Goal: Task Accomplishment & Management: Manage account settings

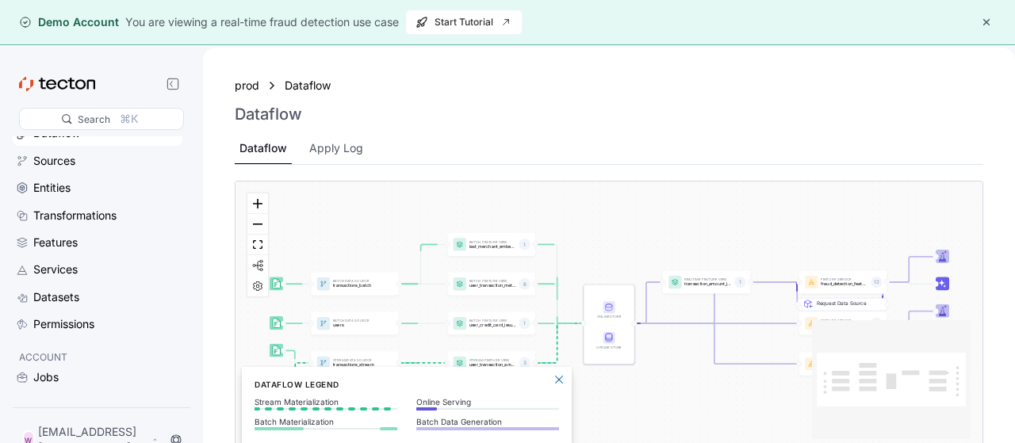
scroll to position [111, 0]
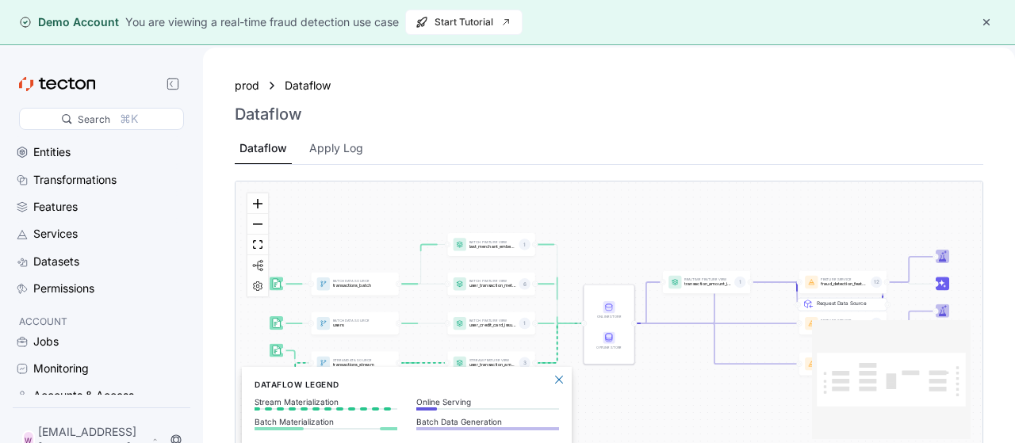
click at [992, 25] on button "button" at bounding box center [986, 22] width 19 height 19
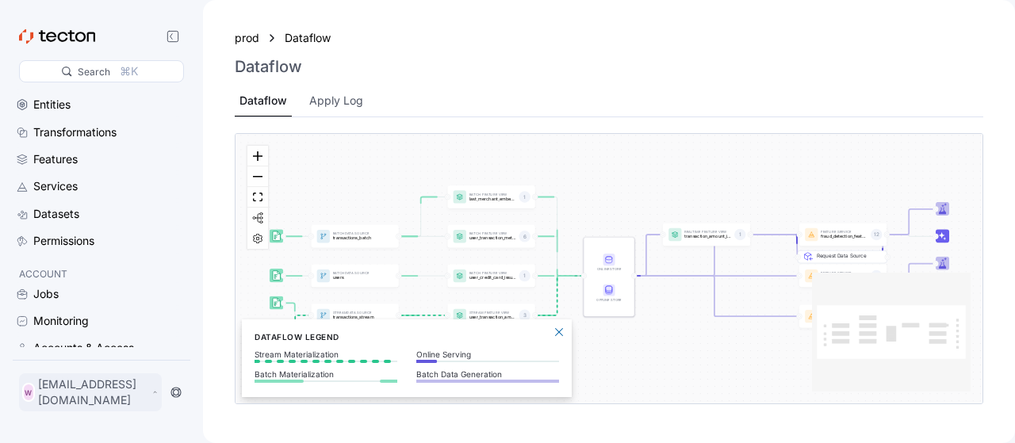
click at [67, 400] on p "[EMAIL_ADDRESS][DOMAIN_NAME]" at bounding box center [93, 393] width 110 height 32
click at [74, 337] on div "My Account" at bounding box center [79, 335] width 63 height 16
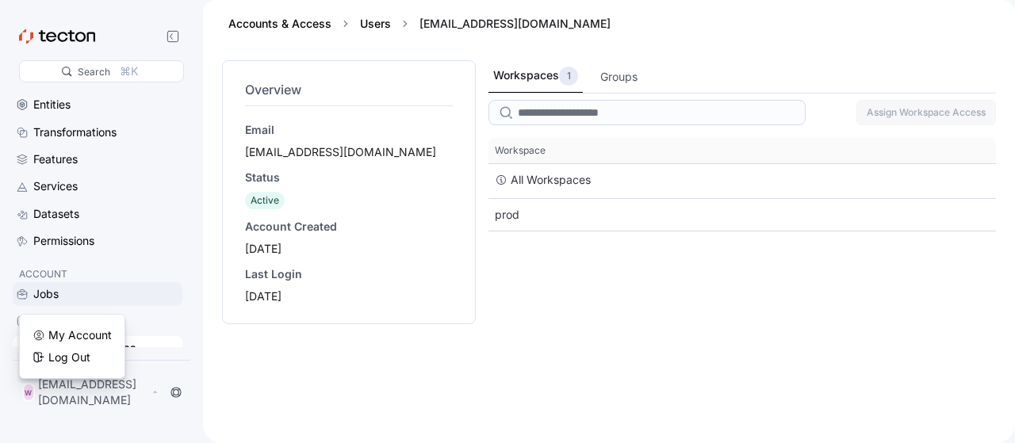
click at [160, 289] on div "Jobs" at bounding box center [106, 293] width 146 height 17
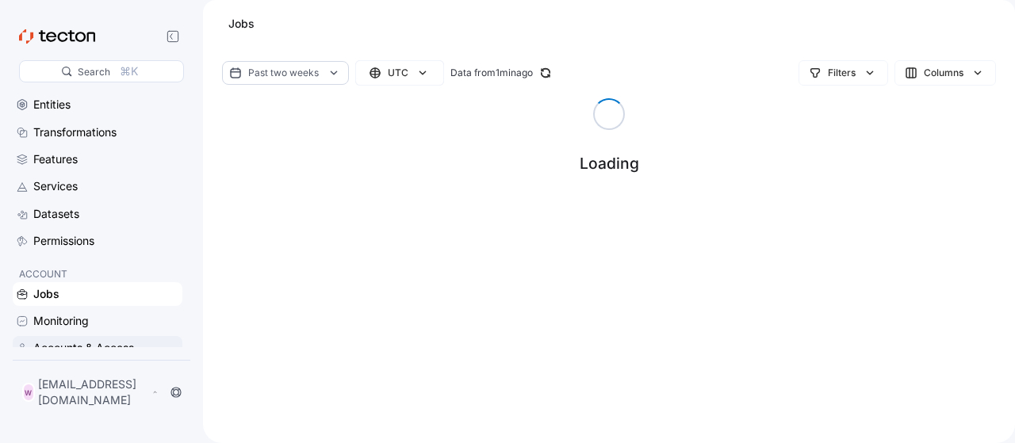
click at [86, 350] on div "Accounts & Access" at bounding box center [83, 347] width 101 height 17
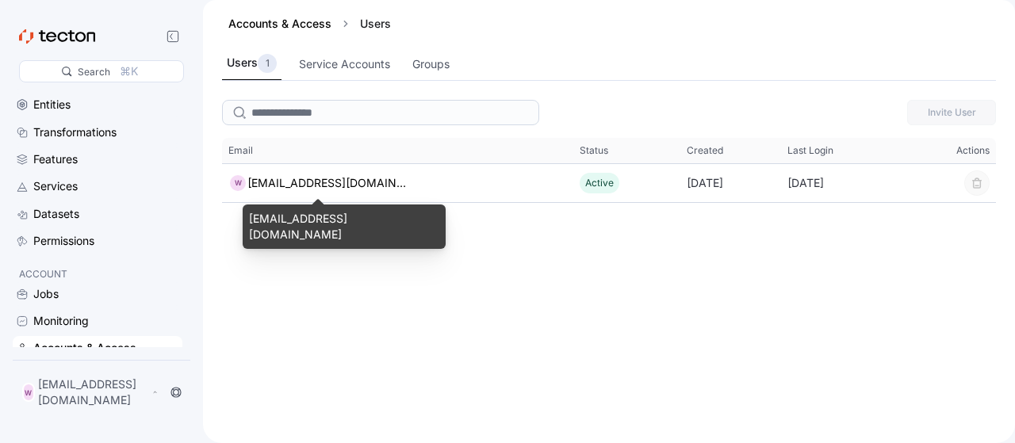
scroll to position [111, 0]
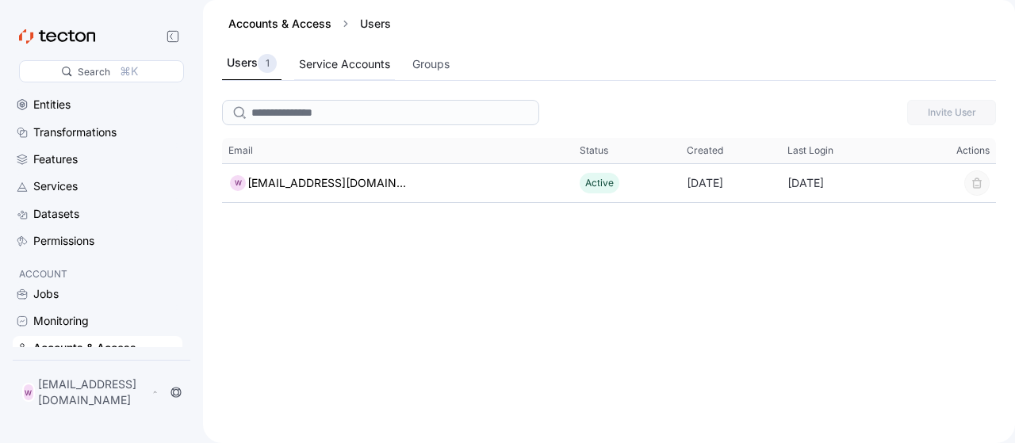
click at [369, 59] on div "Service Accounts" at bounding box center [344, 63] width 91 height 17
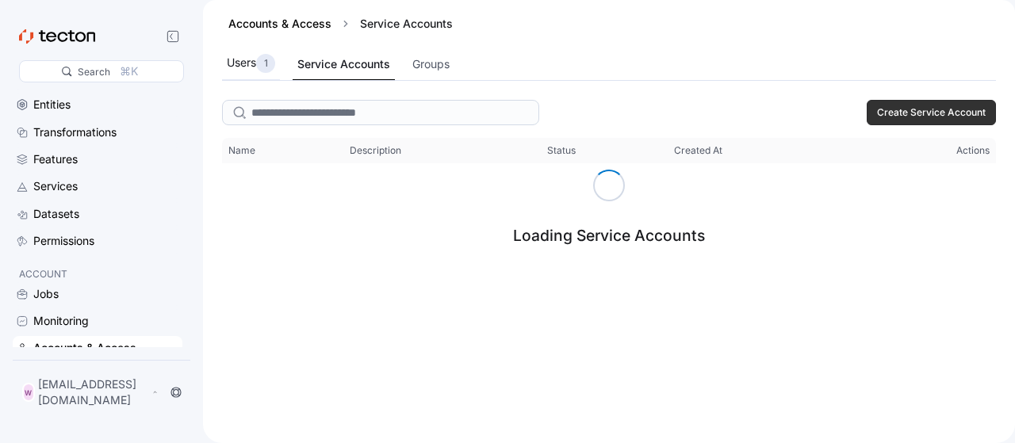
click at [247, 73] on div "Users 1" at bounding box center [251, 64] width 58 height 33
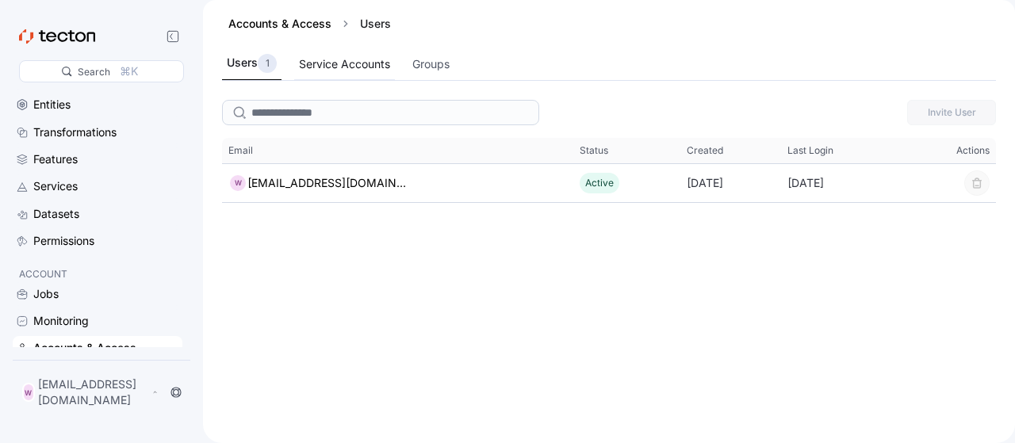
click at [350, 56] on div "Service Accounts" at bounding box center [344, 63] width 91 height 17
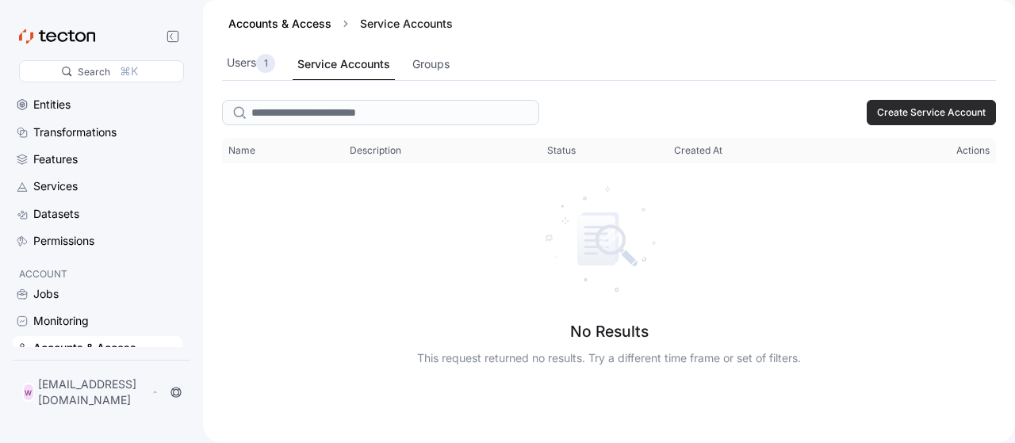
click at [933, 112] on span "Create Service Account" at bounding box center [931, 113] width 109 height 24
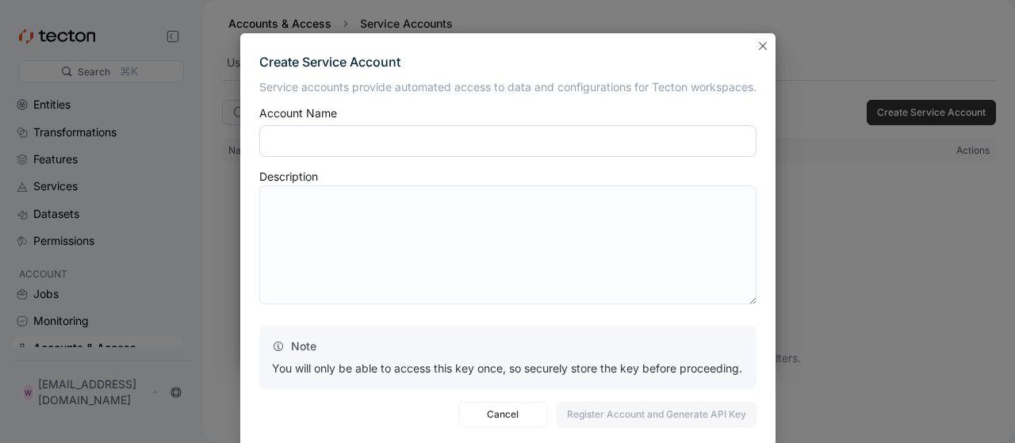
click at [352, 140] on input "text" at bounding box center [507, 141] width 497 height 32
type input "****"
click at [400, 198] on textarea at bounding box center [507, 244] width 497 height 119
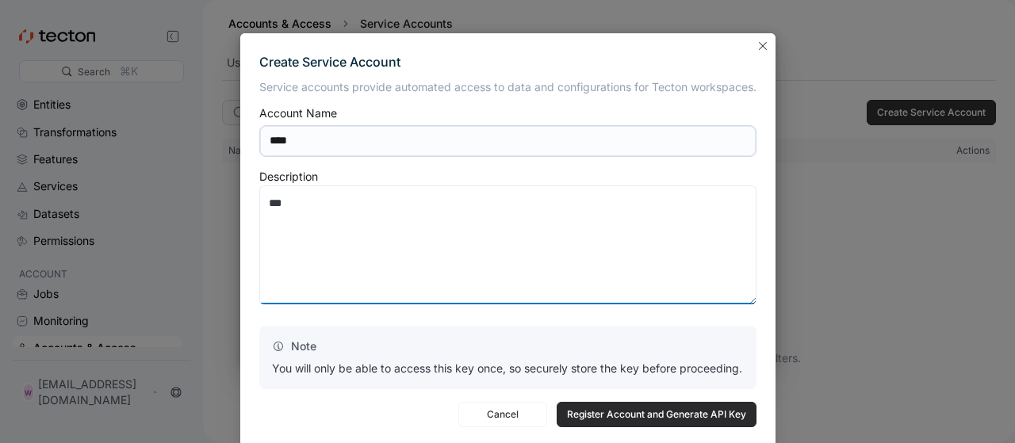
type textarea "***"
click at [611, 415] on span "Register Account and Generate API Key" at bounding box center [656, 415] width 179 height 24
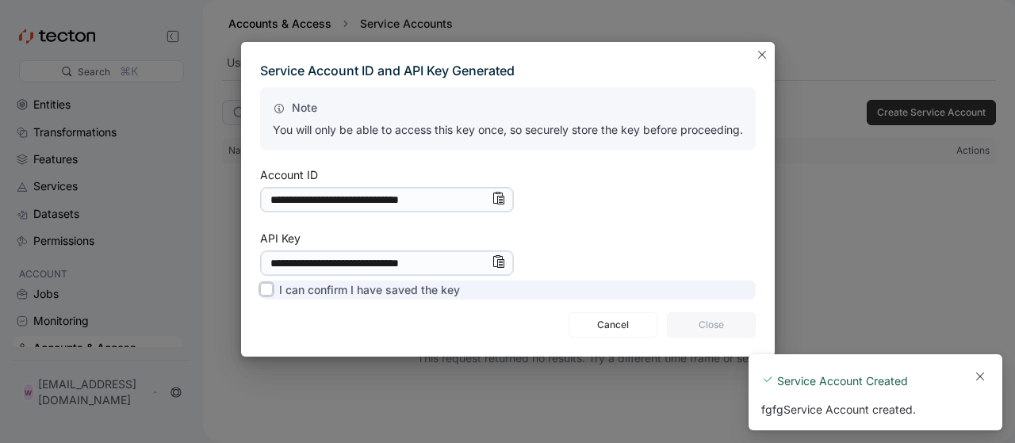
click at [353, 287] on label "I can confirm I have saved the key" at bounding box center [360, 290] width 200 height 19
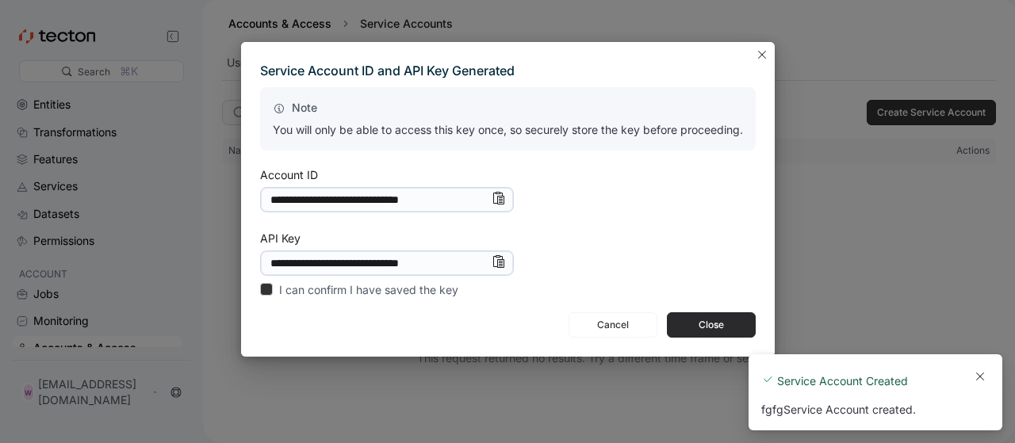
click at [698, 329] on span "Close" at bounding box center [711, 325] width 68 height 24
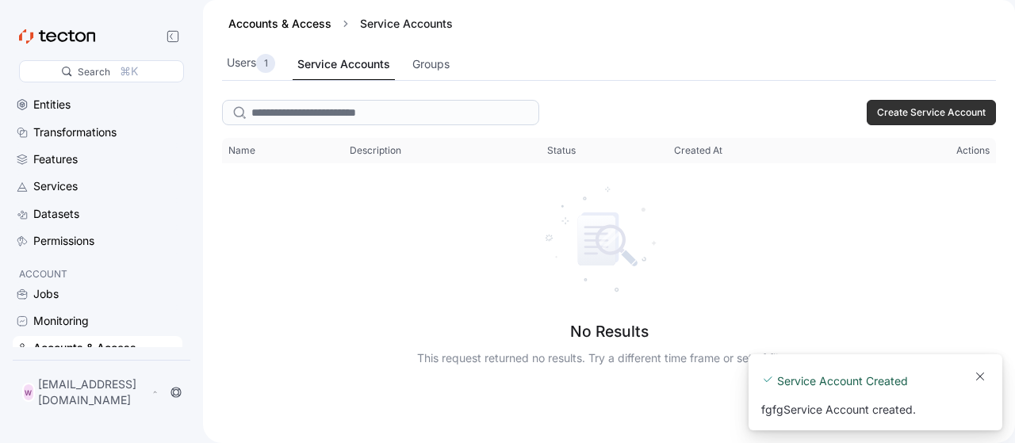
click at [842, 419] on div "A new notification appears Service Account Created fgfg Service Account created." at bounding box center [875, 392] width 254 height 76
drag, startPoint x: 973, startPoint y: 372, endPoint x: 911, endPoint y: 341, distance: 69.8
click at [973, 372] on button "Dismiss toast" at bounding box center [979, 376] width 19 height 19
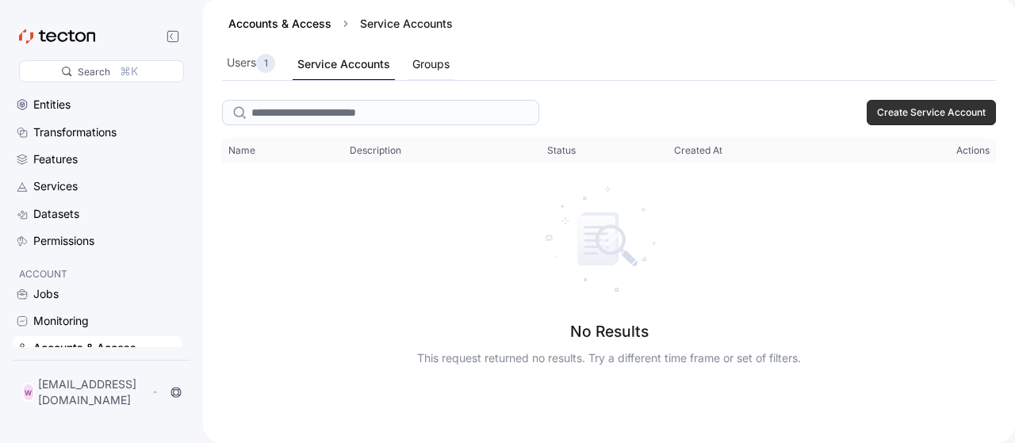
click at [430, 68] on div "Groups" at bounding box center [430, 63] width 37 height 17
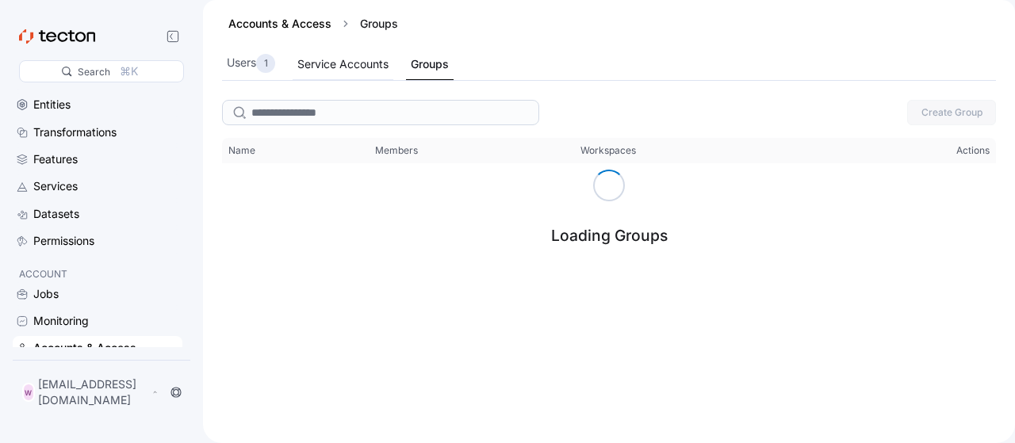
click at [365, 66] on div "Service Accounts" at bounding box center [342, 63] width 91 height 17
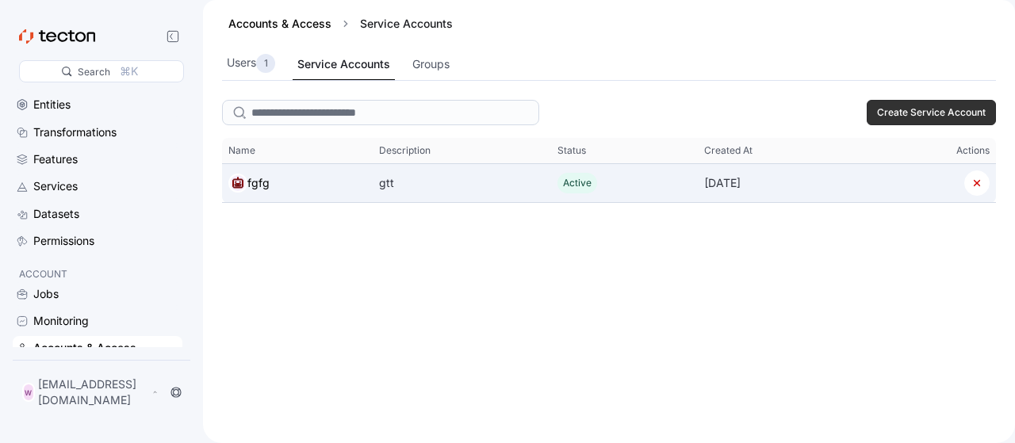
drag, startPoint x: 533, startPoint y: 174, endPoint x: 564, endPoint y: 171, distance: 31.1
click at [564, 171] on div "Active" at bounding box center [624, 182] width 146 height 33
click at [976, 188] on button "button" at bounding box center [976, 182] width 25 height 25
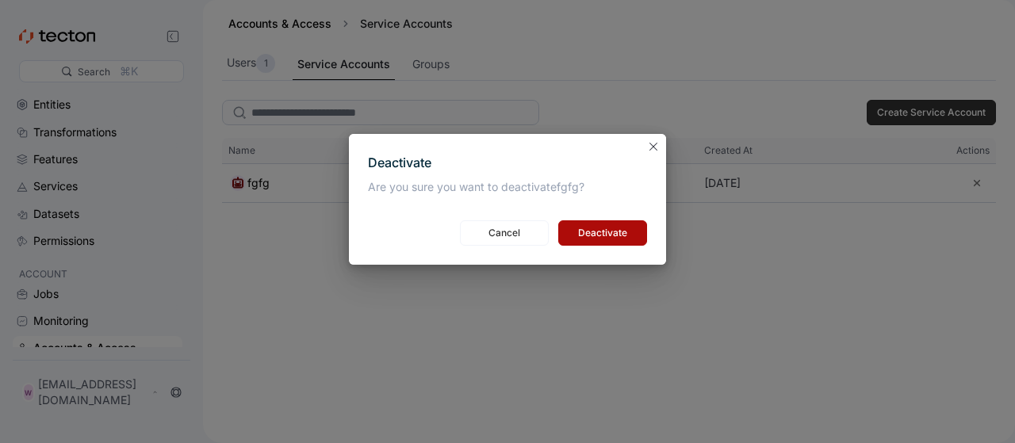
click at [615, 239] on span "Deactivate" at bounding box center [602, 233] width 68 height 24
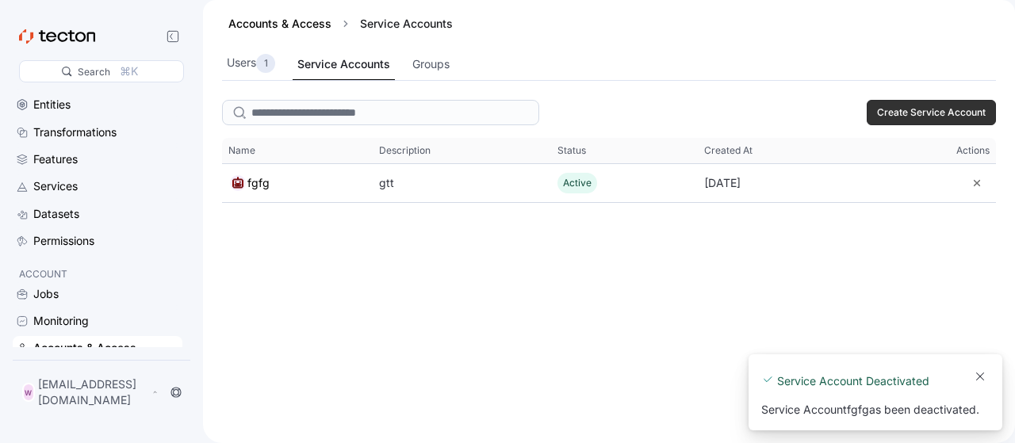
drag, startPoint x: 955, startPoint y: 416, endPoint x: 992, endPoint y: 416, distance: 36.5
click at [992, 416] on div "A new notification appears Service Account Deactivated Service Account fgfg as …" at bounding box center [875, 392] width 254 height 76
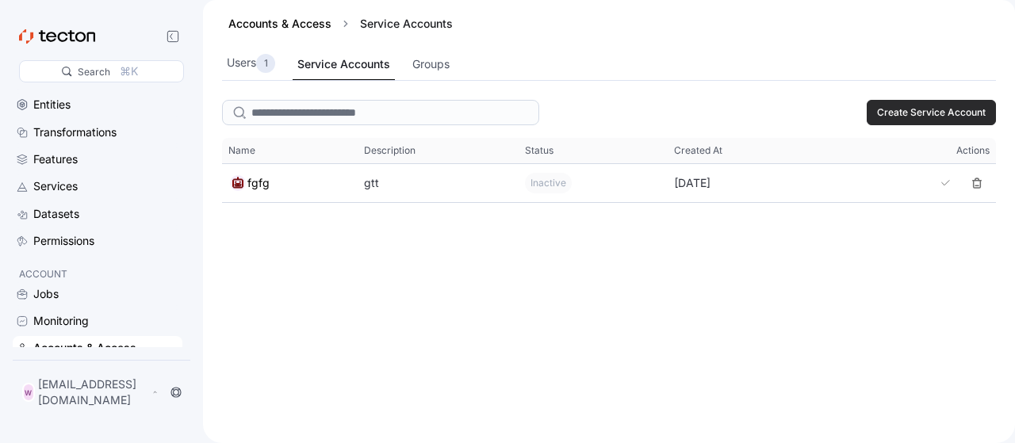
click at [884, 117] on span "Create Service Account" at bounding box center [931, 113] width 109 height 24
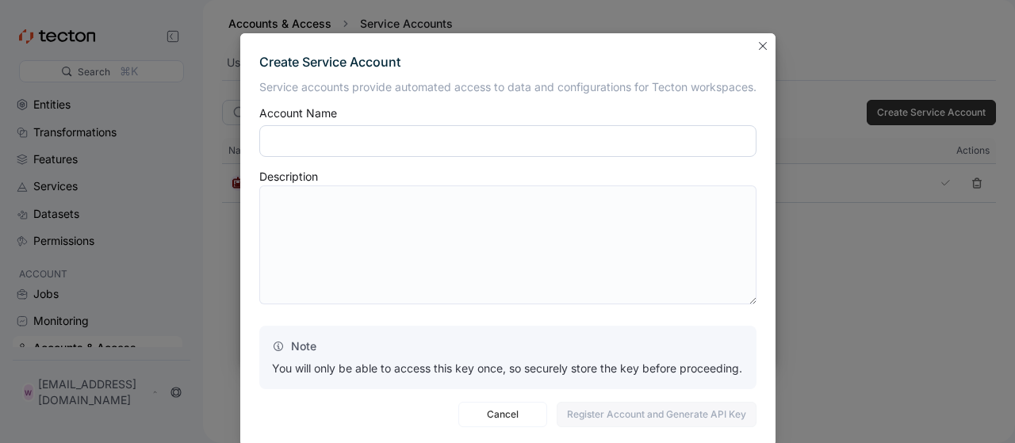
click at [418, 139] on input "text" at bounding box center [507, 141] width 497 height 32
type input "******"
click at [369, 253] on textarea at bounding box center [507, 244] width 497 height 119
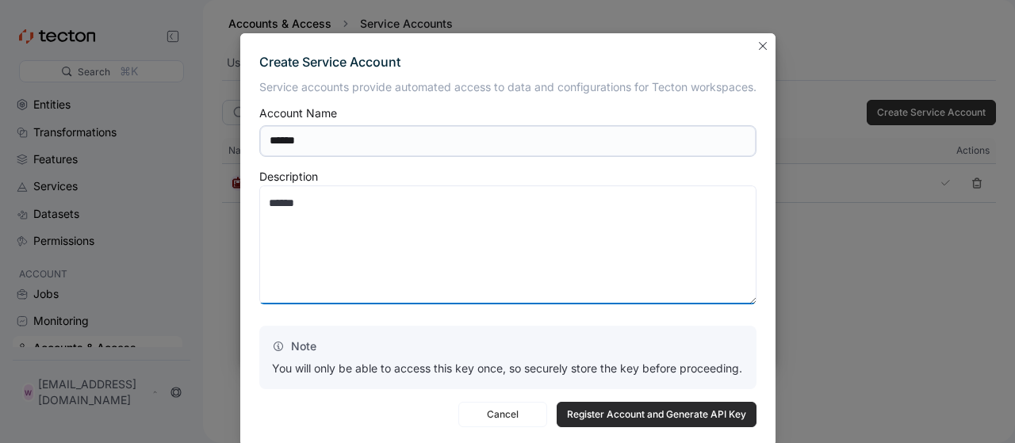
type textarea "******"
click at [574, 410] on span "Register Account and Generate API Key" at bounding box center [656, 415] width 179 height 24
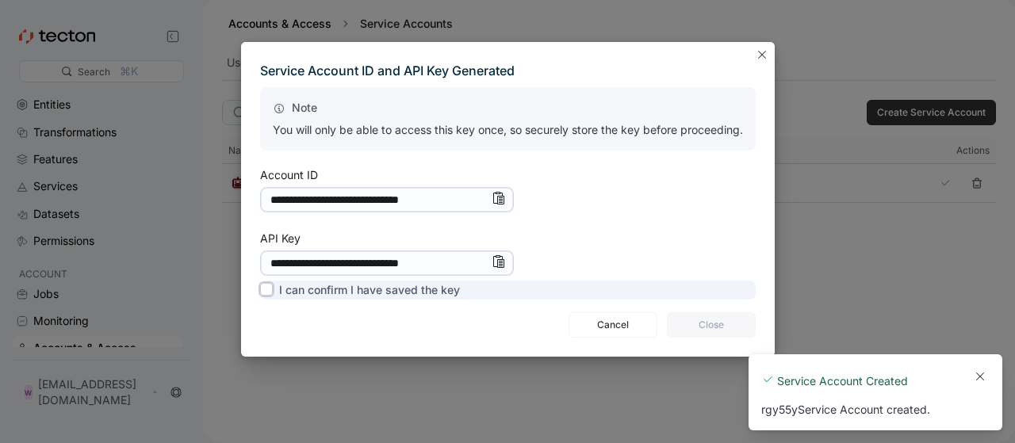
drag, startPoint x: 372, startPoint y: 300, endPoint x: 380, endPoint y: 297, distance: 8.5
click at [371, 300] on div "**********" at bounding box center [508, 200] width 534 height 316
click at [389, 283] on label "I can confirm I have saved the key" at bounding box center [360, 290] width 200 height 19
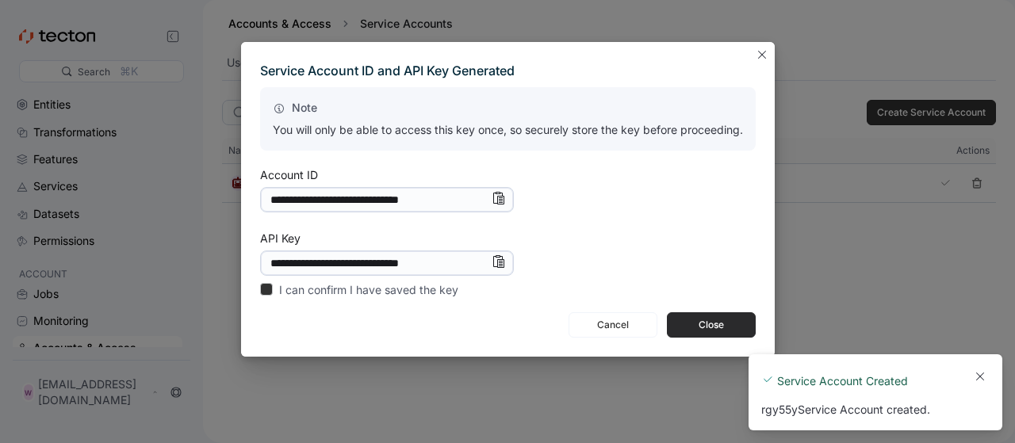
click at [737, 333] on span "Close" at bounding box center [711, 325] width 68 height 24
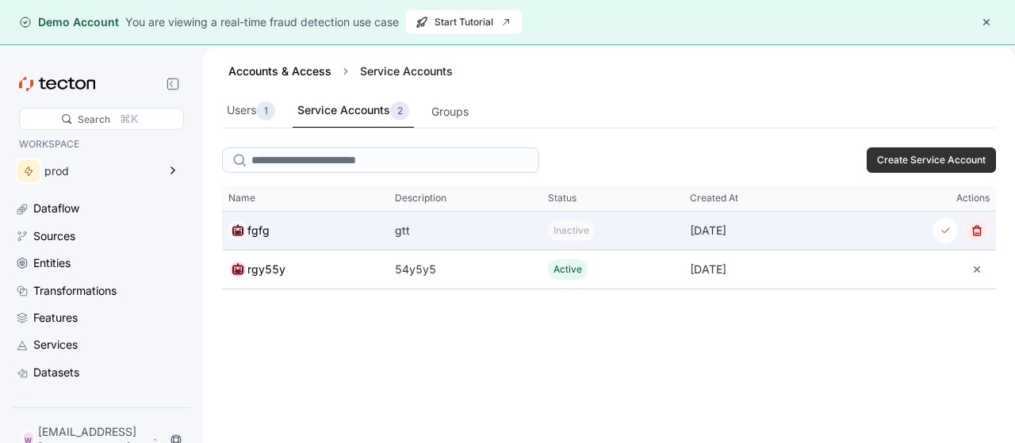
click at [973, 231] on button "button" at bounding box center [976, 230] width 25 height 25
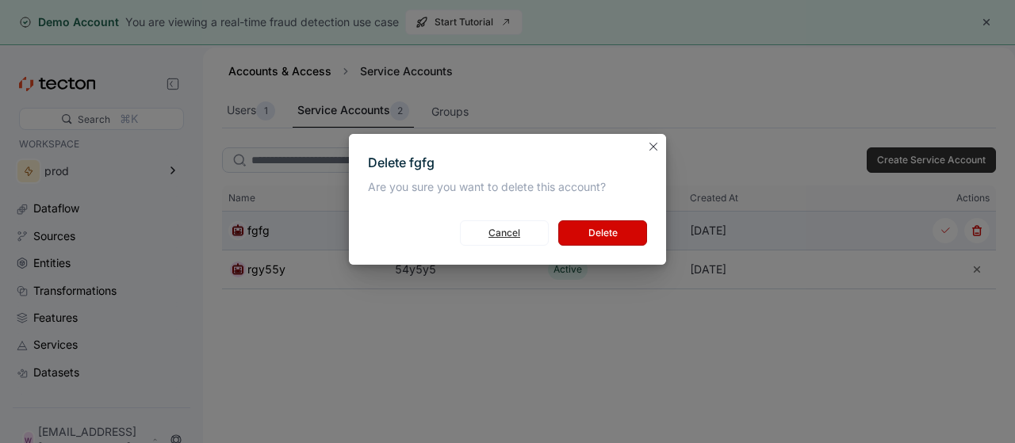
drag, startPoint x: 511, startPoint y: 242, endPoint x: 340, endPoint y: 235, distance: 170.6
click at [506, 240] on span "Cancel" at bounding box center [504, 233] width 68 height 24
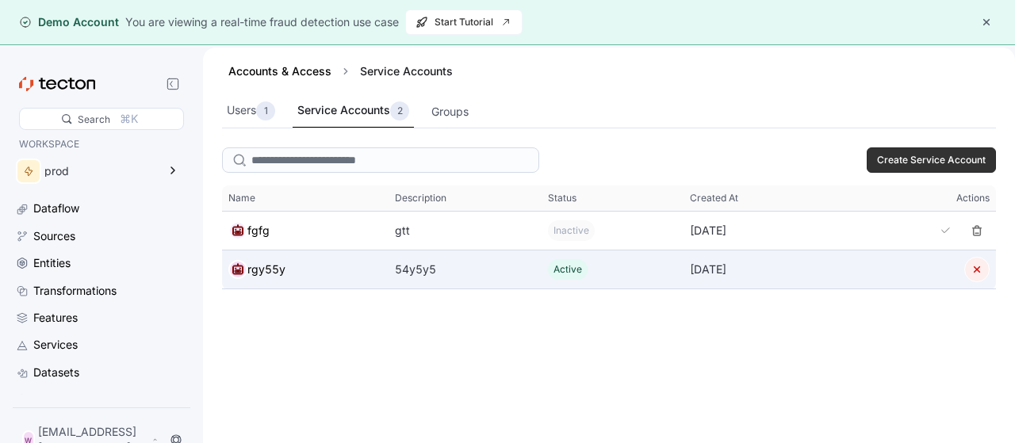
click at [965, 269] on button "button" at bounding box center [976, 269] width 25 height 25
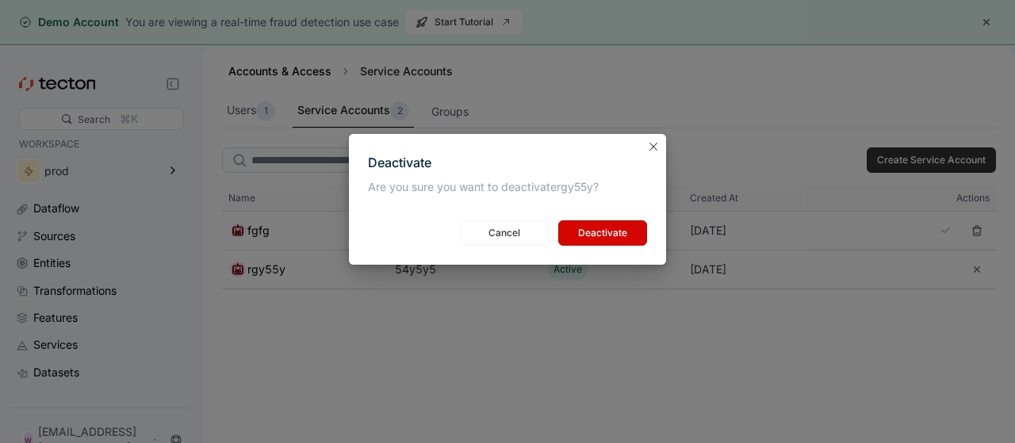
click at [975, 270] on div "Deactivate Are you sure you want to deactivate rgy55y ? Deactivate Cancel" at bounding box center [507, 221] width 1015 height 443
click at [625, 232] on span "Deactivate" at bounding box center [602, 233] width 68 height 24
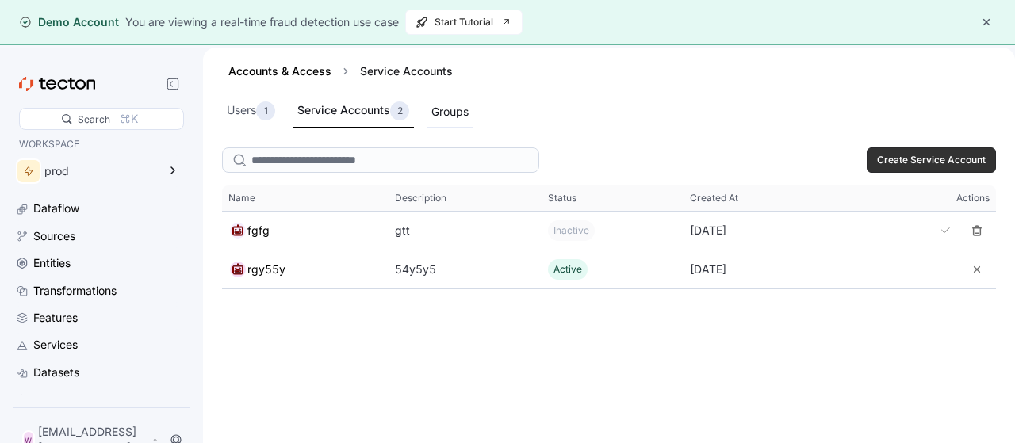
click at [461, 121] on div "Groups" at bounding box center [449, 112] width 47 height 31
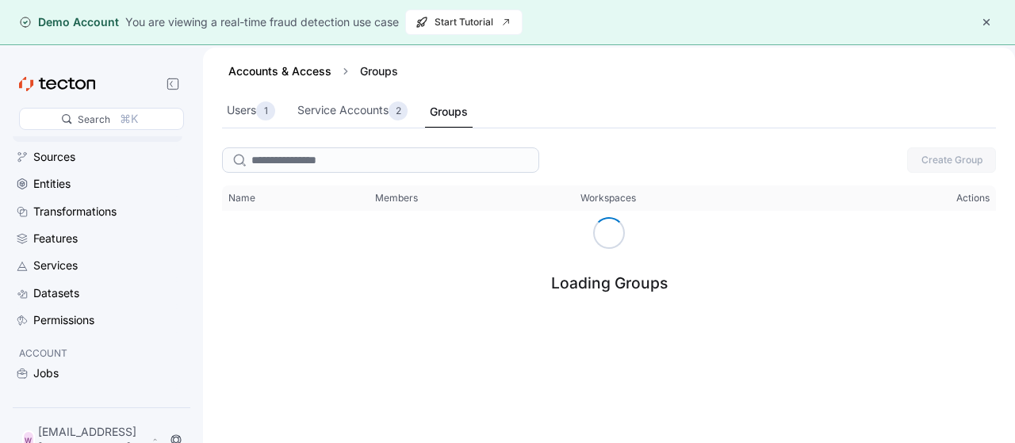
scroll to position [111, 0]
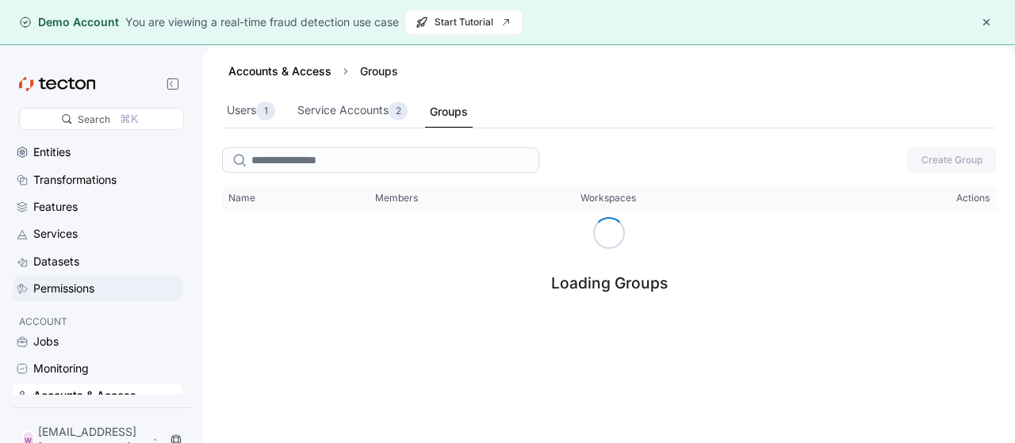
click at [109, 284] on div "Permissions" at bounding box center [106, 288] width 146 height 17
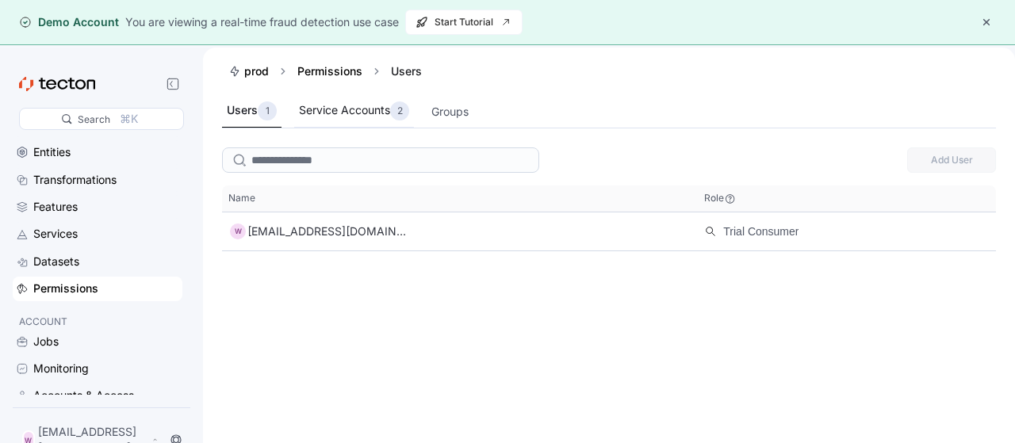
click at [312, 121] on div "Service Accounts 2" at bounding box center [354, 111] width 120 height 33
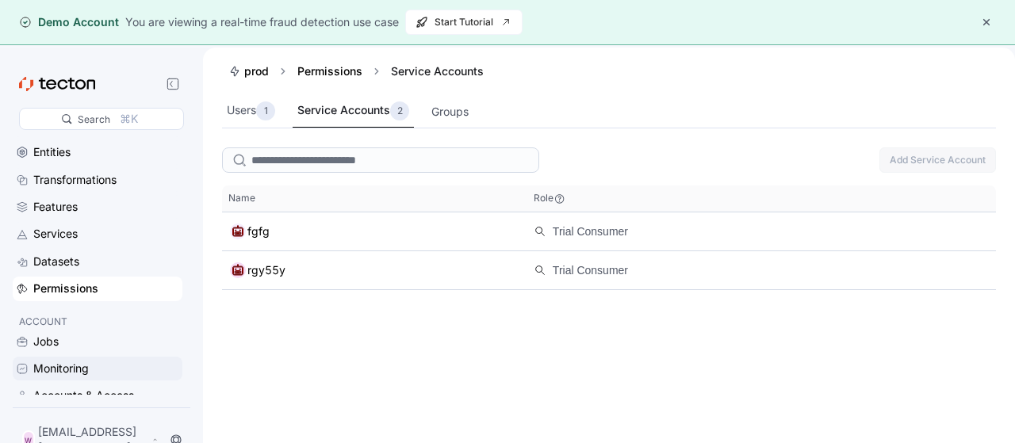
click at [64, 390] on div "Accounts & Access" at bounding box center [83, 395] width 101 height 17
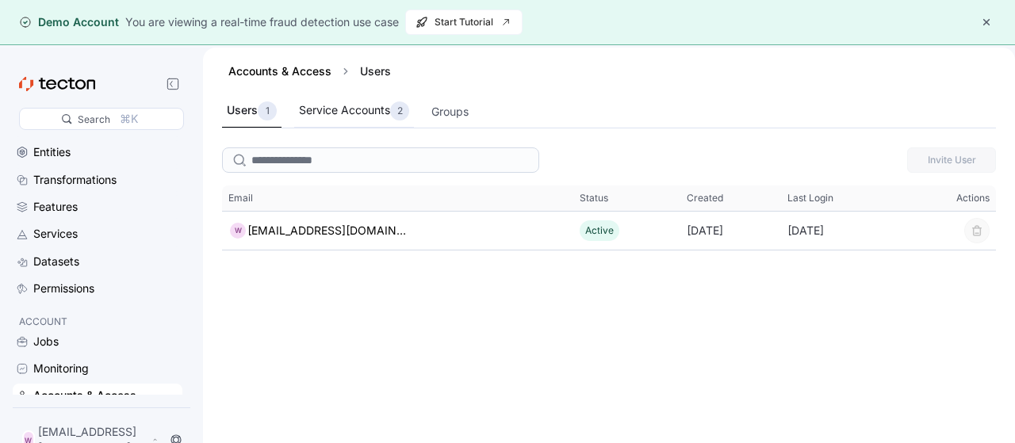
click at [377, 109] on div "Service Accounts 2" at bounding box center [354, 110] width 110 height 19
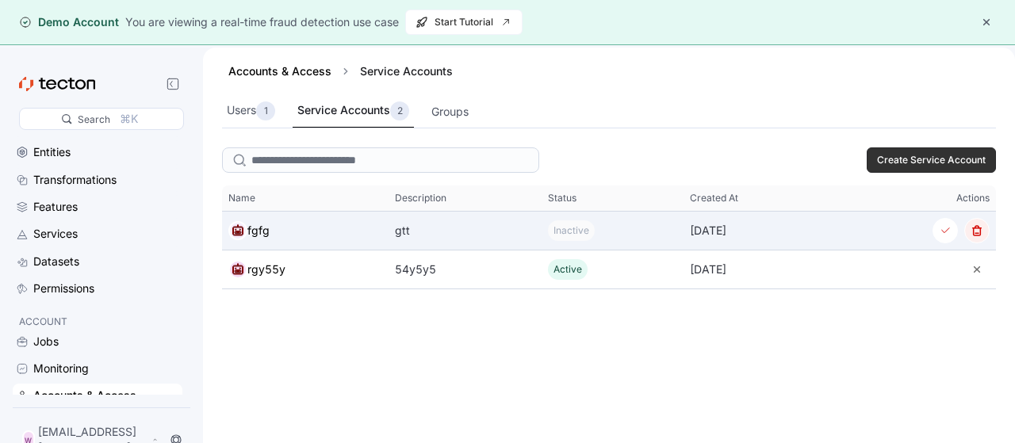
click at [976, 227] on button "button" at bounding box center [976, 230] width 25 height 25
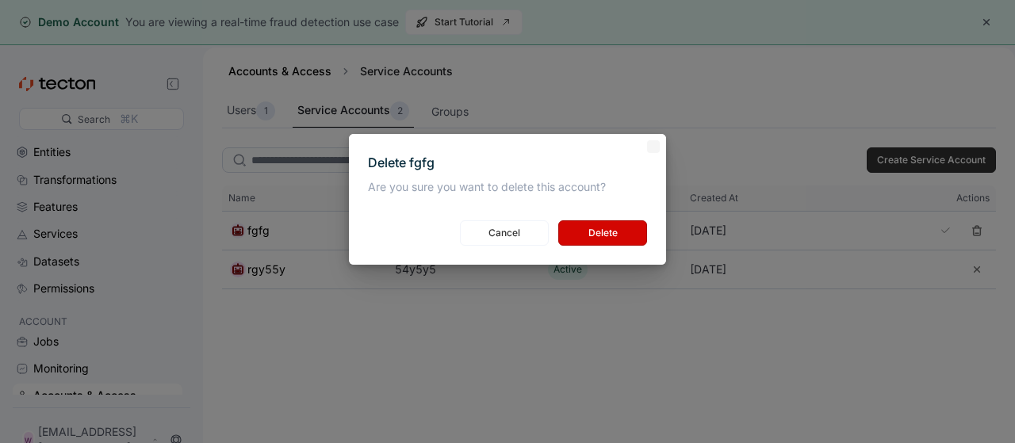
scroll to position [111, 0]
click at [625, 229] on span "Delete" at bounding box center [602, 233] width 68 height 24
click at [657, 156] on div "Delete fgfg Are you sure you want to delete this account? Delete Cancel" at bounding box center [507, 200] width 317 height 132
click at [652, 145] on button "Closes this modal window" at bounding box center [653, 146] width 19 height 19
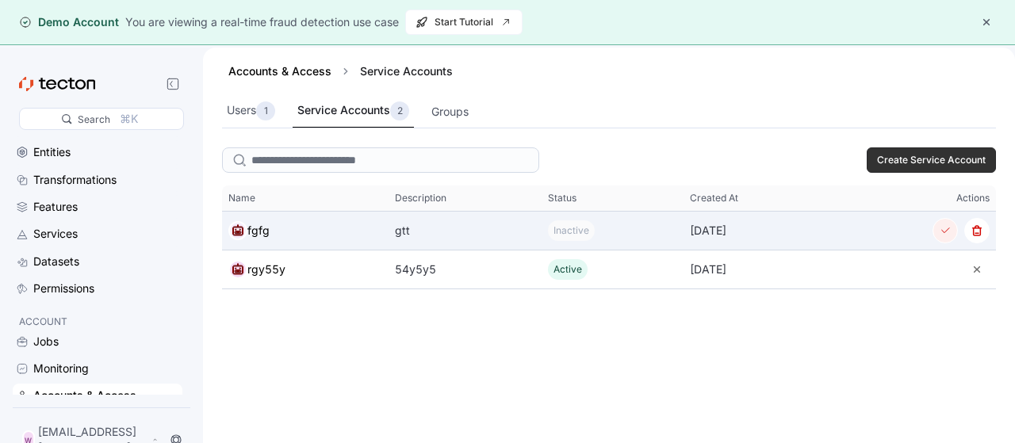
click at [939, 224] on button "button" at bounding box center [944, 230] width 25 height 25
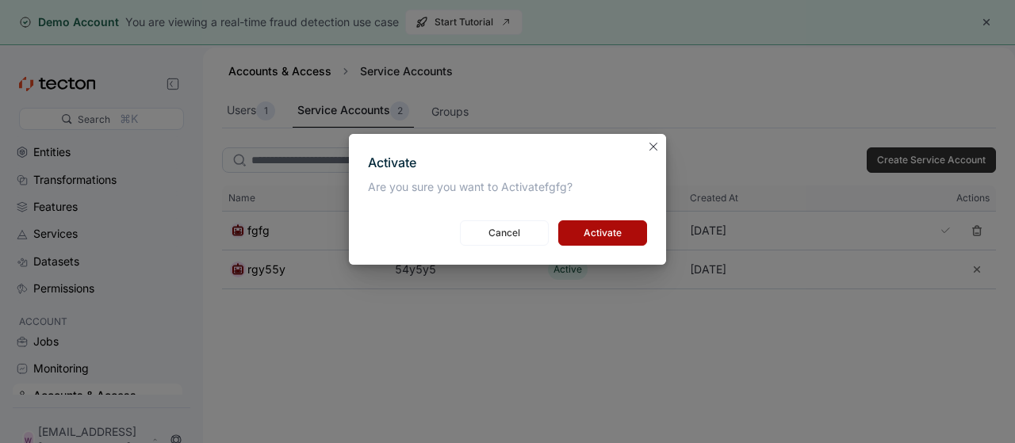
click at [599, 224] on span "Activate" at bounding box center [602, 233] width 68 height 24
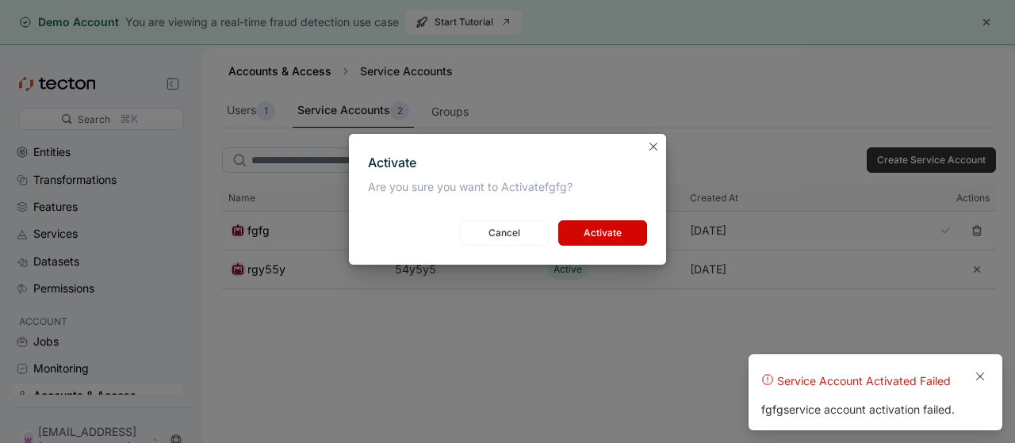
scroll to position [0, 0]
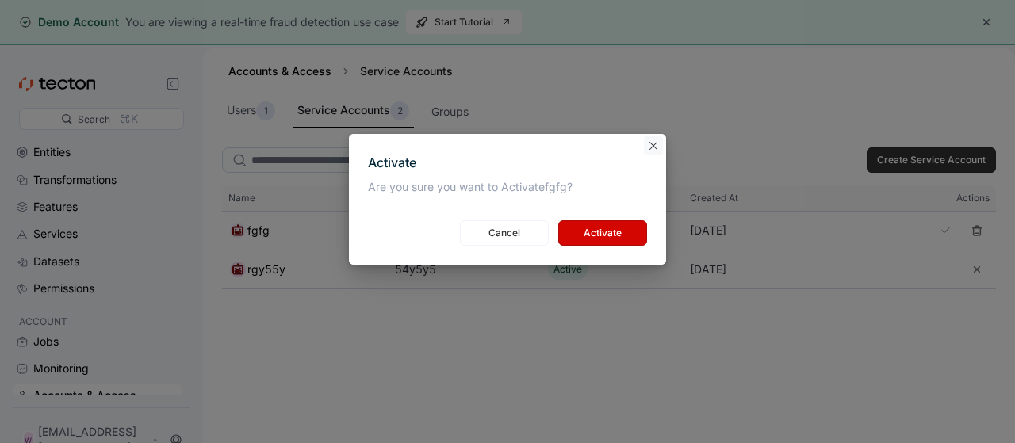
click at [659, 151] on button "Closes this modal window" at bounding box center [653, 145] width 19 height 19
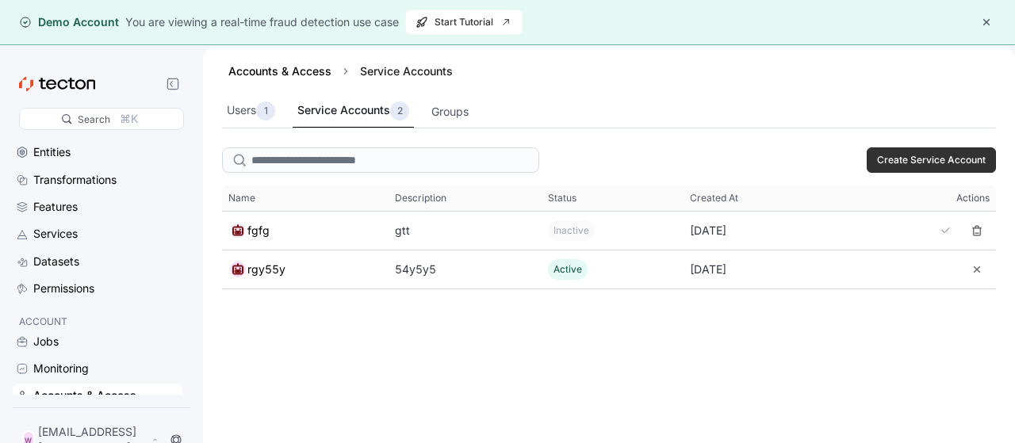
scroll to position [111, 0]
click at [109, 341] on div "Jobs" at bounding box center [106, 341] width 146 height 17
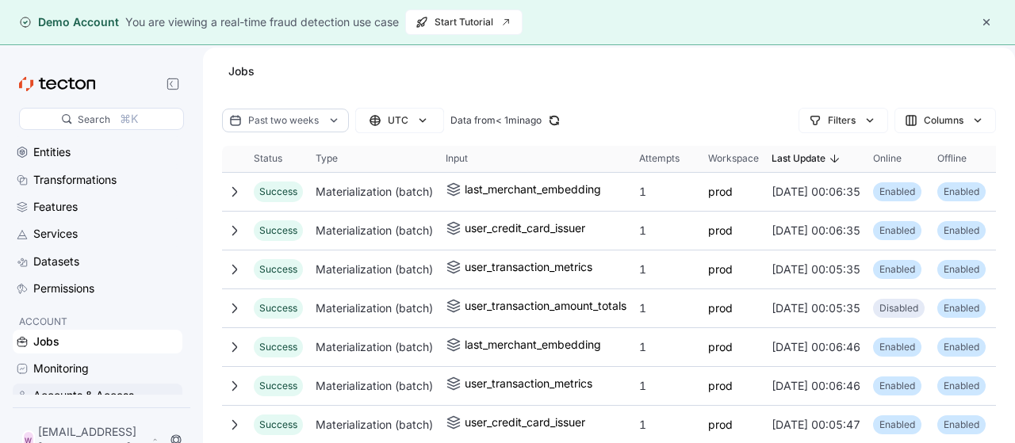
click at [72, 399] on div "Accounts & Access" at bounding box center [83, 395] width 101 height 17
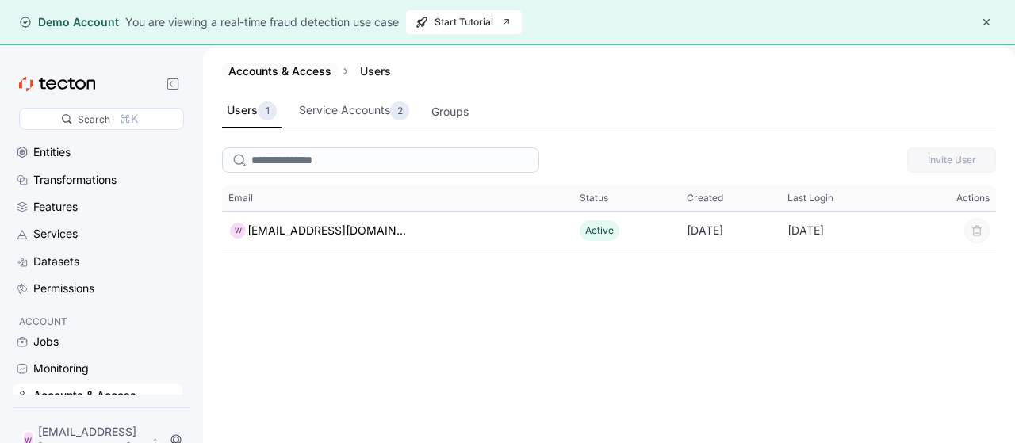
click at [292, 70] on link "Accounts & Access" at bounding box center [279, 70] width 103 height 13
click at [449, 114] on div "Groups" at bounding box center [449, 111] width 37 height 17
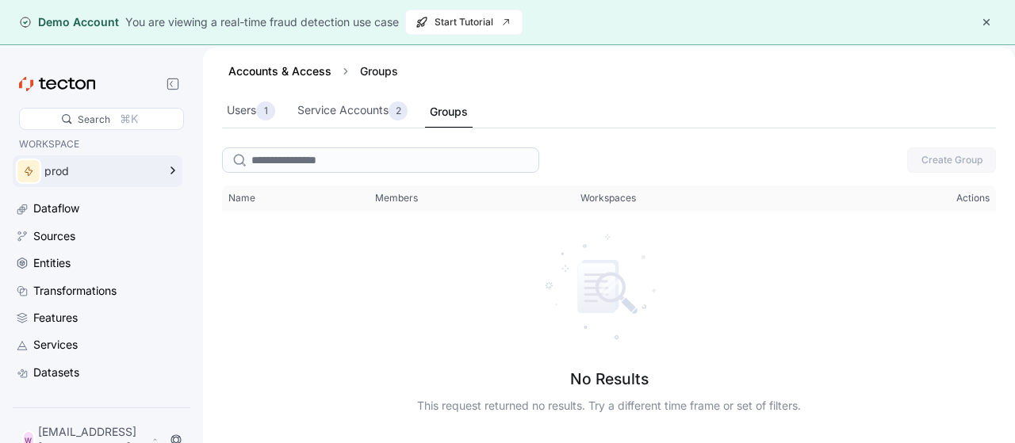
click at [93, 172] on div "prod" at bounding box center [100, 171] width 113 height 11
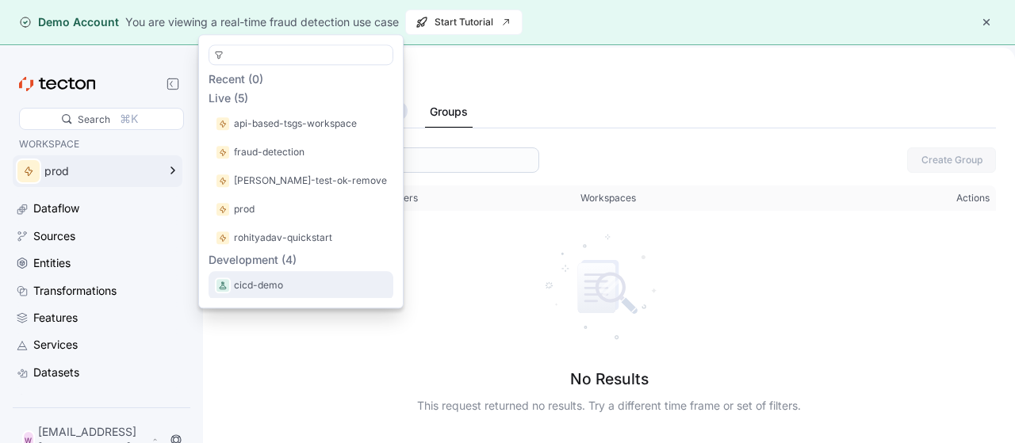
click at [272, 289] on p "cicd-demo" at bounding box center [258, 285] width 49 height 16
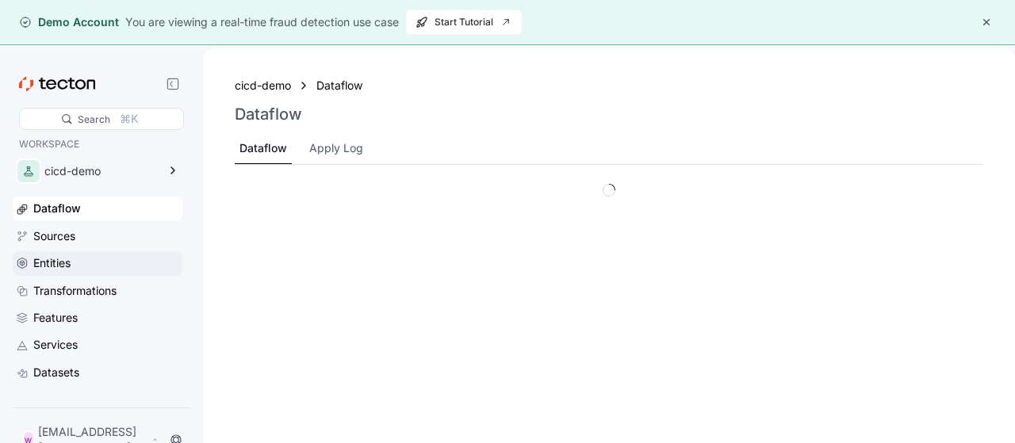
scroll to position [111, 0]
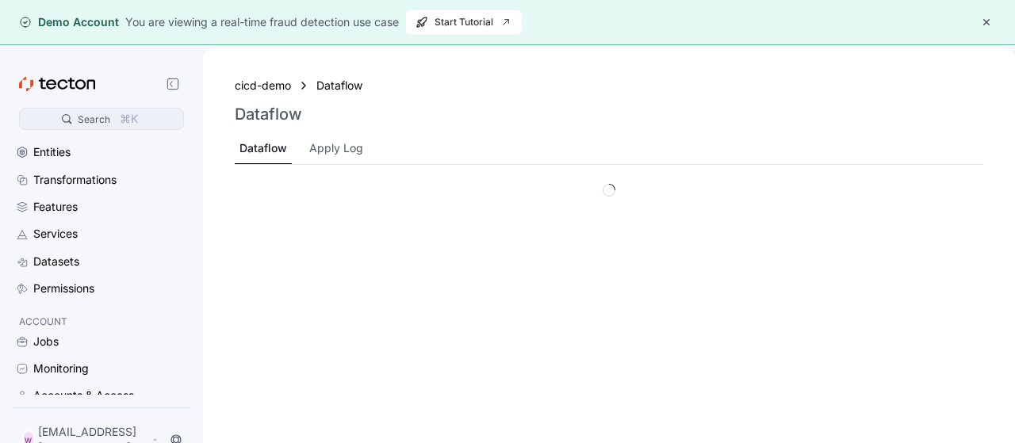
drag, startPoint x: 148, startPoint y: 313, endPoint x: 98, endPoint y: 129, distance: 190.6
click at [138, 284] on div "WORKSPACE cicd-demo Dataflow Sources Entities Transformations Features Services…" at bounding box center [98, 154] width 170 height 258
click at [166, 76] on div at bounding box center [173, 84] width 32 height 21
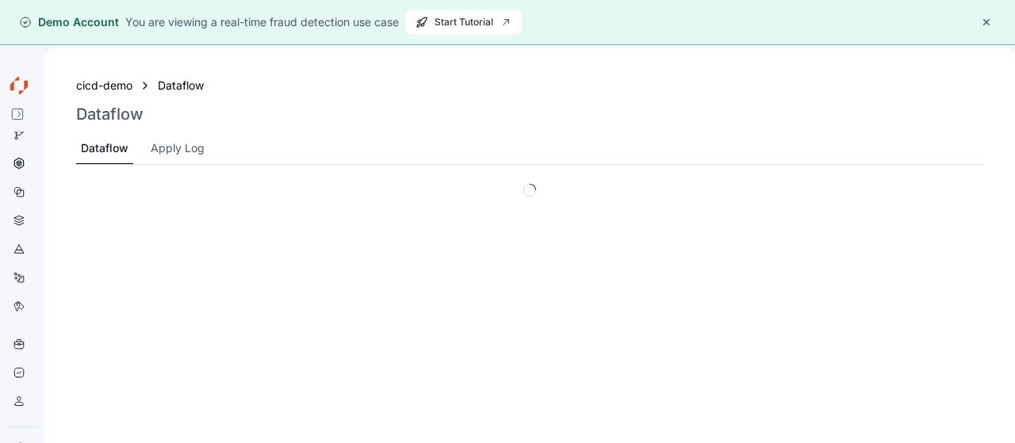
scroll to position [75, 0]
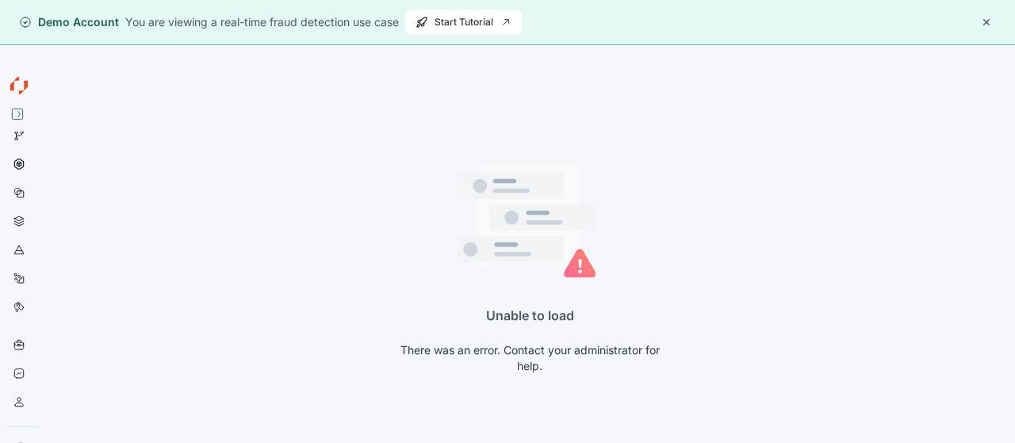
click at [21, 91] on icon at bounding box center [21, 92] width 5 height 4
click at [26, 124] on div at bounding box center [17, 114] width 22 height 22
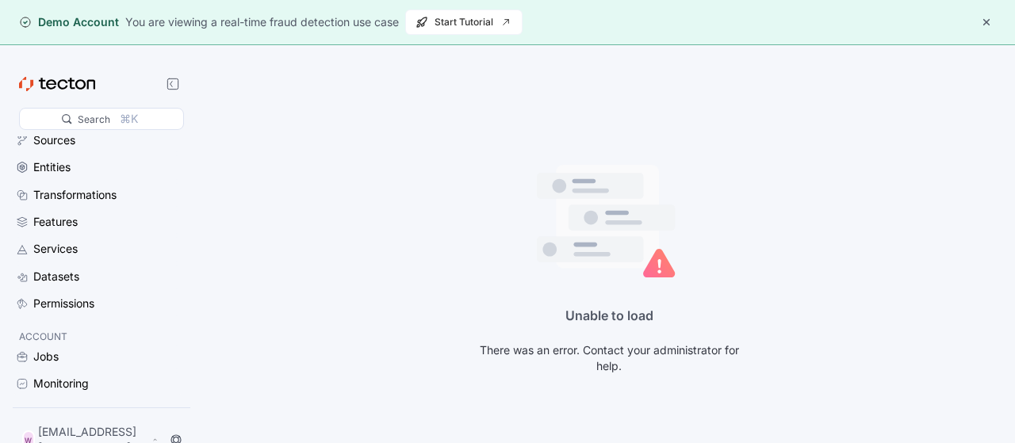
scroll to position [111, 0]
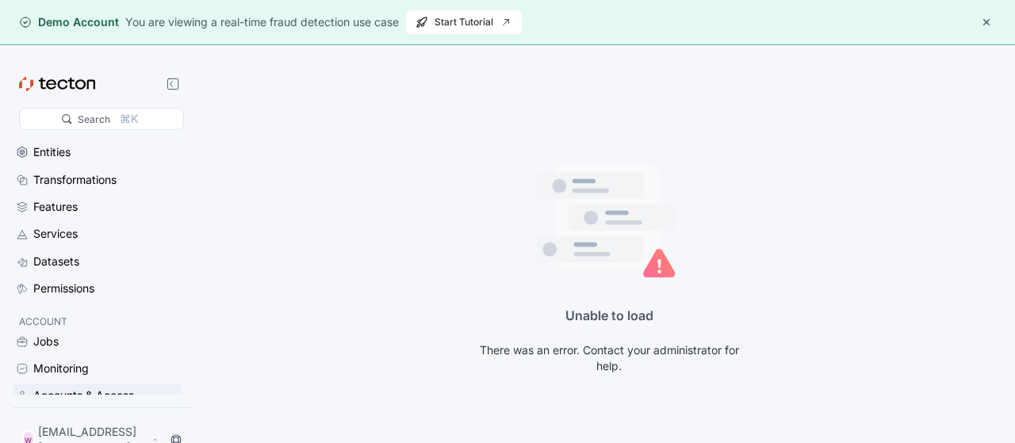
drag, startPoint x: 65, startPoint y: 402, endPoint x: 80, endPoint y: 394, distance: 17.0
click at [64, 402] on div "Accounts & Access" at bounding box center [83, 395] width 101 height 17
click at [987, 17] on button "button" at bounding box center [986, 22] width 19 height 19
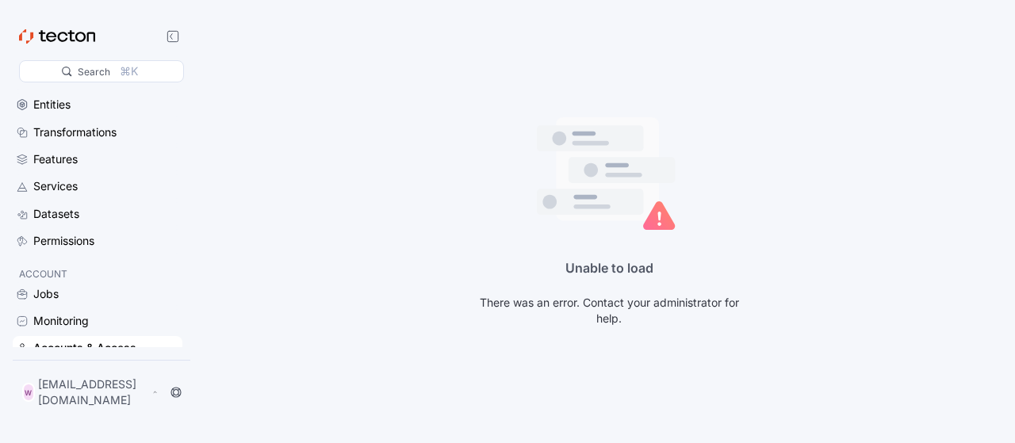
click at [119, 356] on div "Accounts & Access" at bounding box center [84, 347] width 103 height 17
